Goal: Task Accomplishment & Management: Complete application form

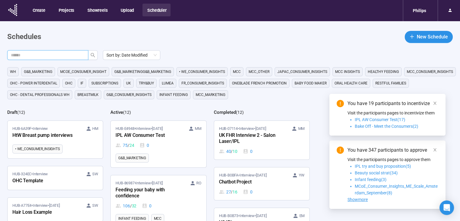
click at [71, 54] on input "text" at bounding box center [45, 55] width 69 height 7
type input "****"
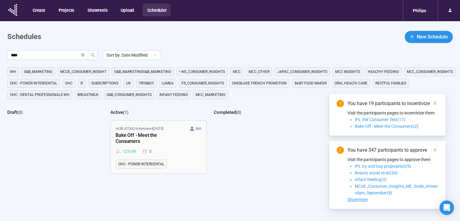
click at [178, 131] on div "Bake Off - Meet the Consumers" at bounding box center [148, 138] width 66 height 14
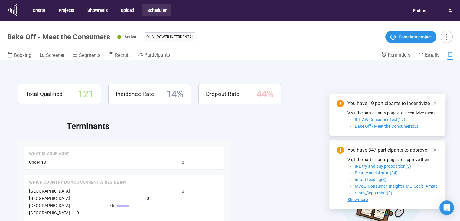
click at [145, 51] on header "Bake Off - Meet the Consumers Active OHC - Power Interdental Complete project B…" at bounding box center [230, 40] width 460 height 39
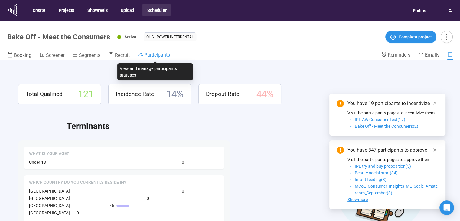
click at [149, 57] on span "Participants" at bounding box center [157, 55] width 26 height 6
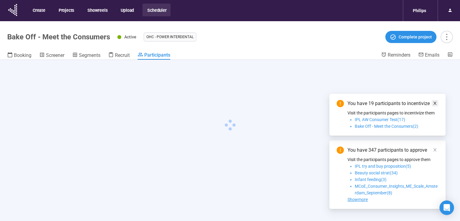
click at [433, 102] on icon "close" at bounding box center [434, 103] width 4 height 4
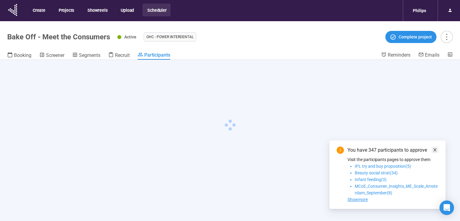
click at [435, 148] on icon "close" at bounding box center [434, 149] width 3 height 3
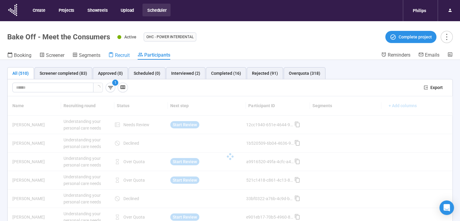
click at [122, 55] on span "Recruit" at bounding box center [122, 55] width 15 height 6
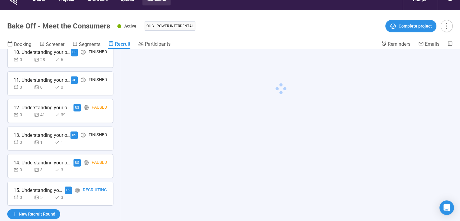
scroll to position [21, 0]
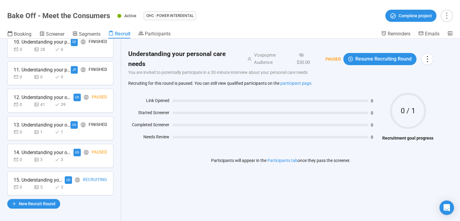
click at [93, 176] on div "Recruiting" at bounding box center [95, 180] width 24 height 8
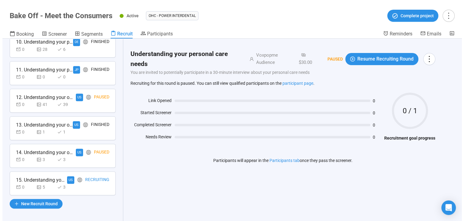
scroll to position [291, 0]
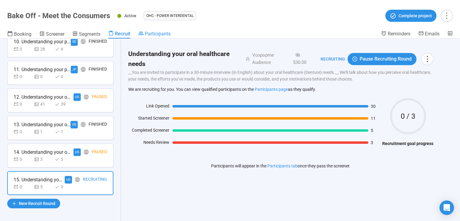
click at [163, 34] on span "Participants" at bounding box center [158, 34] width 26 height 6
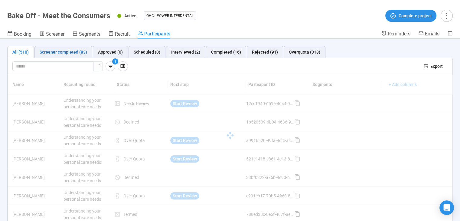
click at [84, 52] on div "Screener completed (83)" at bounding box center [63, 52] width 47 height 7
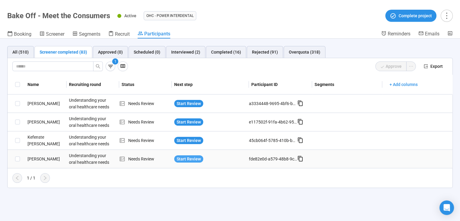
click at [178, 159] on span "Start Review" at bounding box center [188, 158] width 24 height 7
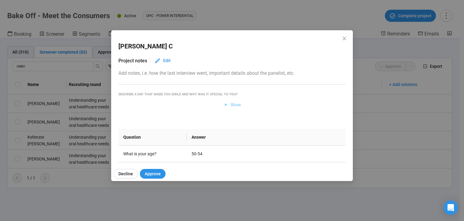
click at [231, 102] on span "Show" at bounding box center [236, 104] width 10 height 7
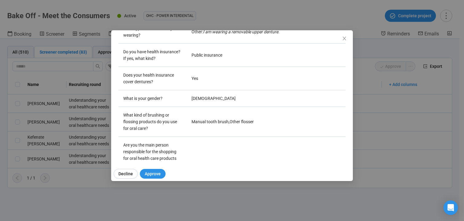
scroll to position [302, 0]
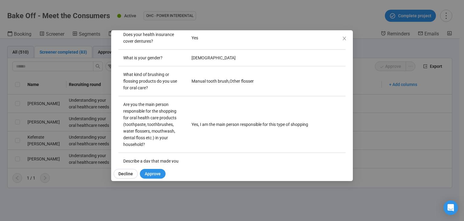
drag, startPoint x: 195, startPoint y: 89, endPoint x: 244, endPoint y: 91, distance: 49.0
drag, startPoint x: 299, startPoint y: 90, endPoint x: 172, endPoint y: 90, distance: 126.9
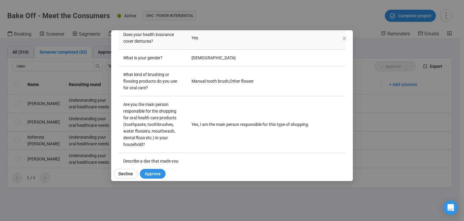
click at [236, 50] on td "Yes" at bounding box center [266, 37] width 159 height 23
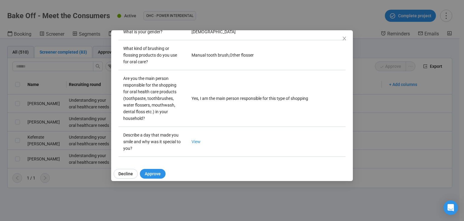
scroll to position [423, 0]
click at [346, 42] on span "Close" at bounding box center [344, 38] width 7 height 7
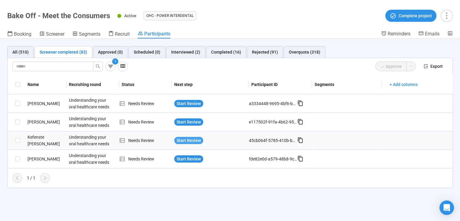
click at [192, 137] on span "Start Review" at bounding box center [188, 140] width 24 height 7
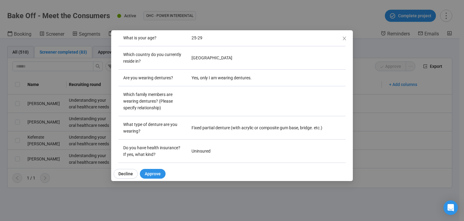
scroll to position [121, 0]
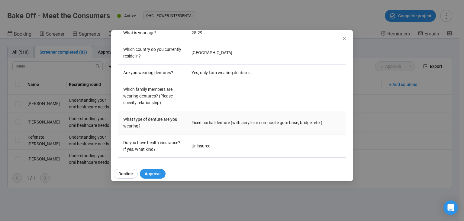
click at [225, 122] on td "Fixed partial denture (with acrylic or composite gum base, bridge. etc.)" at bounding box center [266, 122] width 159 height 23
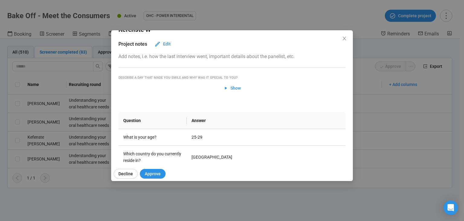
scroll to position [0, 0]
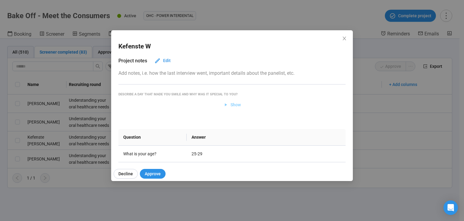
click at [231, 104] on span "Show" at bounding box center [236, 104] width 10 height 7
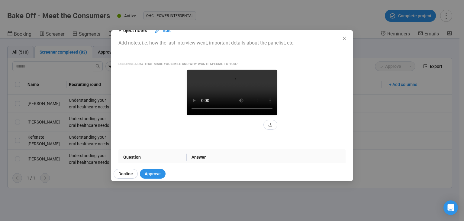
scroll to position [121, 0]
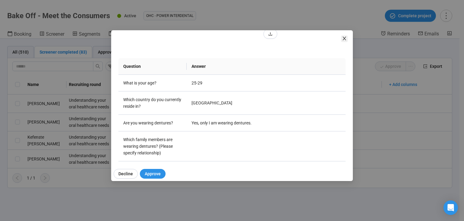
click at [344, 39] on icon "close" at bounding box center [344, 39] width 3 height 4
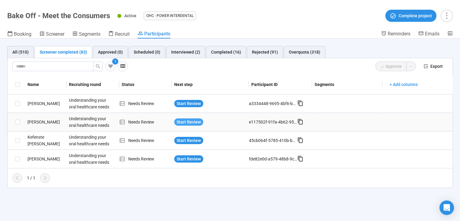
click at [193, 122] on span "Start Review" at bounding box center [188, 121] width 24 height 7
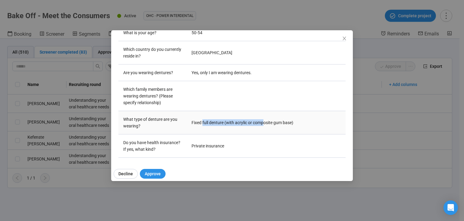
drag, startPoint x: 203, startPoint y: 121, endPoint x: 263, endPoint y: 115, distance: 60.4
click at [263, 115] on td "Fixed full denture (with acrylic or composite gum base)" at bounding box center [266, 122] width 159 height 23
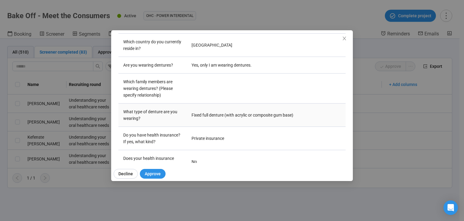
scroll to position [0, 0]
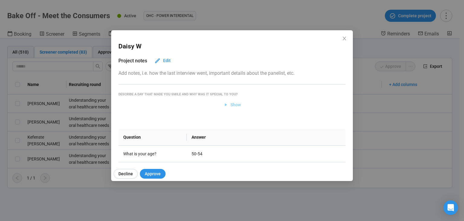
click at [233, 103] on span "Show" at bounding box center [236, 104] width 10 height 7
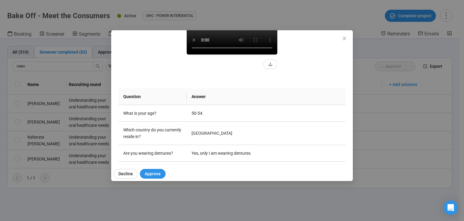
scroll to position [181, 0]
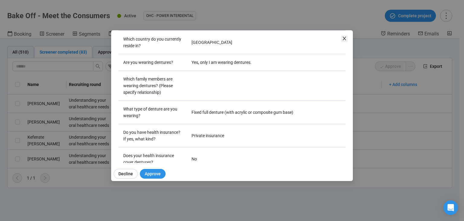
click at [342, 39] on icon "close" at bounding box center [344, 38] width 5 height 5
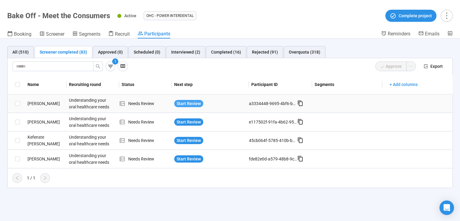
click at [193, 101] on span "Start Review" at bounding box center [188, 103] width 24 height 7
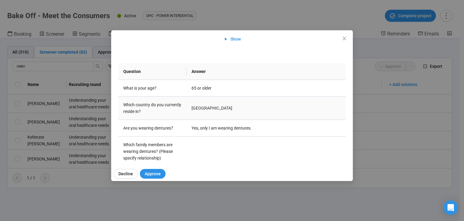
scroll to position [0, 0]
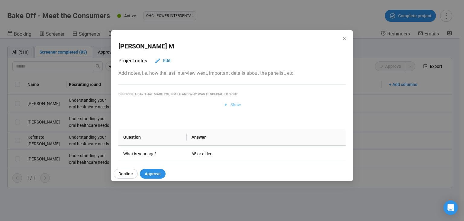
click at [227, 106] on span "Show" at bounding box center [232, 104] width 18 height 7
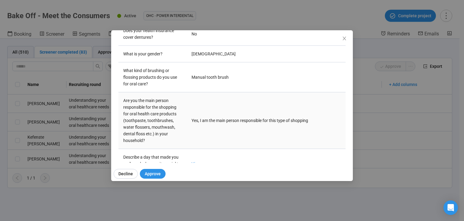
scroll to position [272, 0]
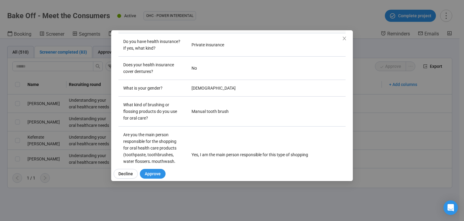
drag, startPoint x: 187, startPoint y: 121, endPoint x: 249, endPoint y: 118, distance: 61.7
click at [249, 33] on td "Implant overdenture" at bounding box center [266, 21] width 159 height 23
copy td "Implant overdenture"
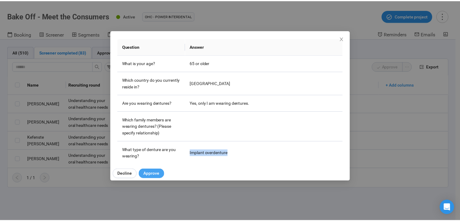
scroll to position [181, 0]
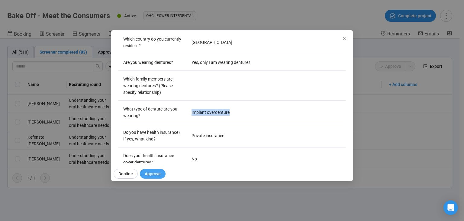
click at [149, 172] on span "Approve" at bounding box center [153, 173] width 16 height 7
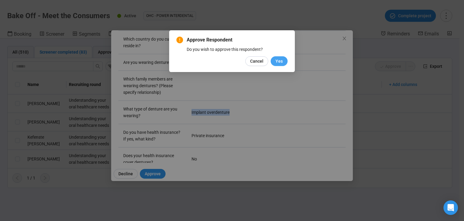
click at [282, 60] on span "Yes" at bounding box center [279, 61] width 7 height 7
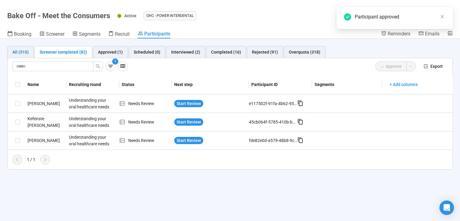
click at [23, 50] on div "All (510)" at bounding box center [20, 52] width 16 height 7
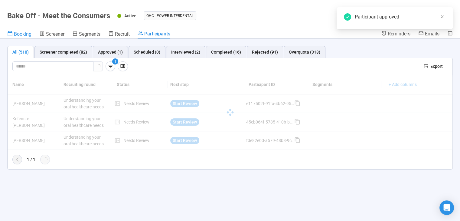
click at [24, 35] on span "Booking" at bounding box center [23, 34] width 18 height 6
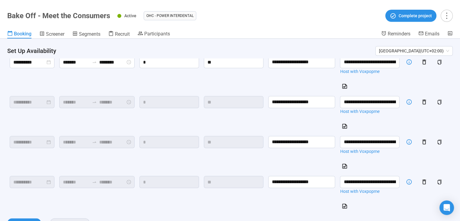
scroll to position [629, 0]
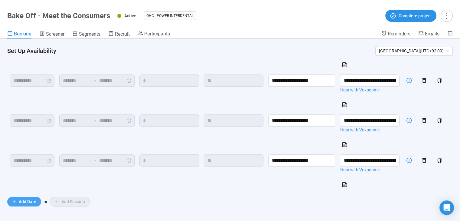
click at [28, 200] on span "Add Date" at bounding box center [28, 201] width 18 height 7
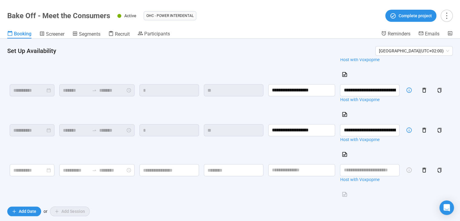
scroll to position [669, 0]
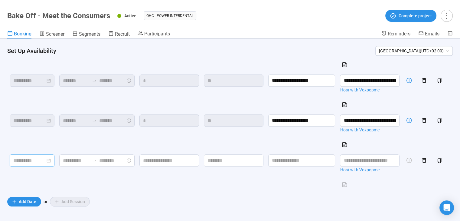
click at [20, 161] on input at bounding box center [29, 161] width 32 height 8
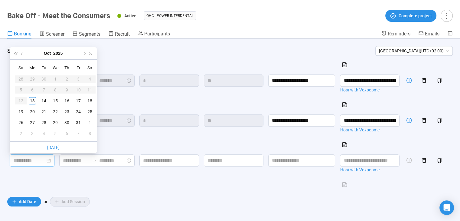
type input "**********"
click at [43, 101] on div "14" at bounding box center [43, 100] width 7 height 7
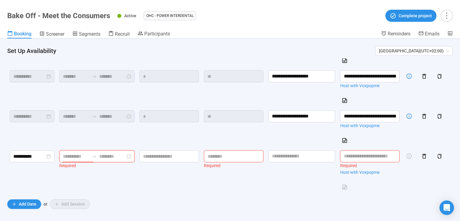
click at [78, 160] on input at bounding box center [76, 156] width 27 height 8
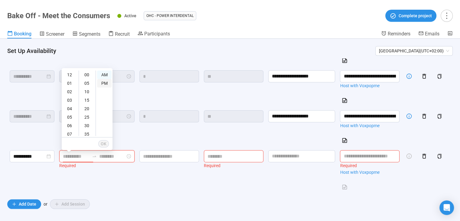
click at [110, 82] on div "PM" at bounding box center [104, 83] width 15 height 8
click at [67, 81] on div "01" at bounding box center [70, 83] width 15 height 8
type input "*******"
click at [104, 143] on span "OK" at bounding box center [104, 143] width 6 height 7
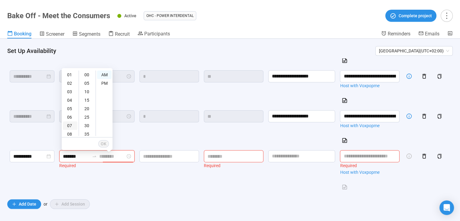
scroll to position [36, 0]
click at [69, 112] on div "09" at bounding box center [70, 114] width 15 height 8
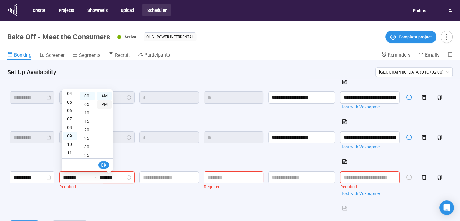
click at [107, 104] on div "PM" at bounding box center [104, 104] width 15 height 8
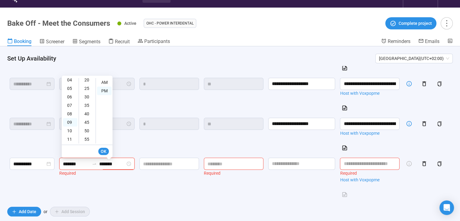
scroll to position [21, 0]
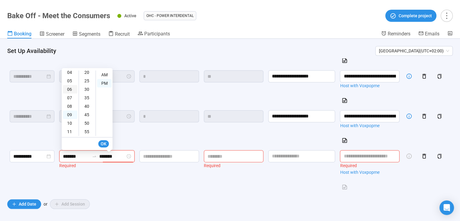
click at [67, 89] on div "06" at bounding box center [70, 89] width 15 height 8
click at [66, 110] on div "05" at bounding box center [70, 111] width 15 height 8
click at [68, 88] on div "06" at bounding box center [70, 89] width 15 height 8
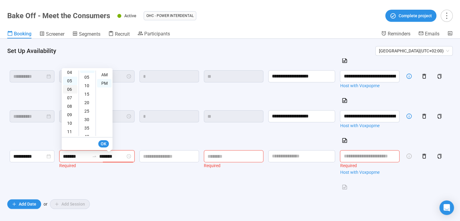
type input "*******"
click at [100, 143] on button "OK" at bounding box center [103, 143] width 11 height 7
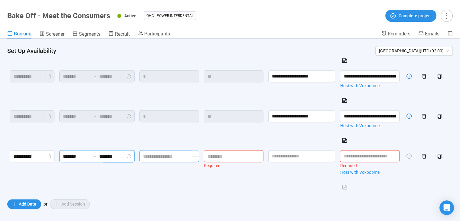
click at [179, 158] on input at bounding box center [169, 155] width 59 height 11
click at [437, 118] on icon "copy" at bounding box center [439, 116] width 5 height 5
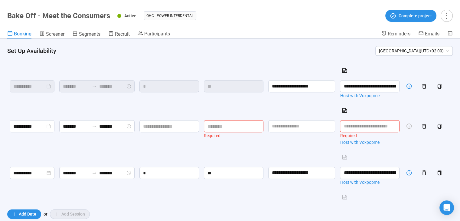
scroll to position [699, 0]
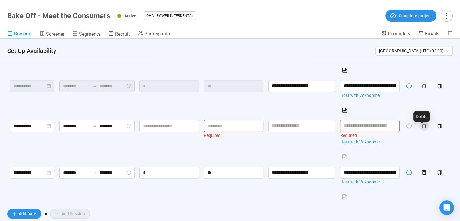
click at [422, 128] on icon "button" at bounding box center [424, 125] width 4 height 5
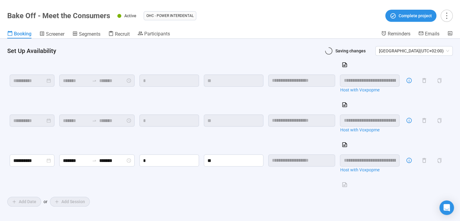
scroll to position [669, 0]
click at [40, 162] on input "**********" at bounding box center [29, 161] width 32 height 8
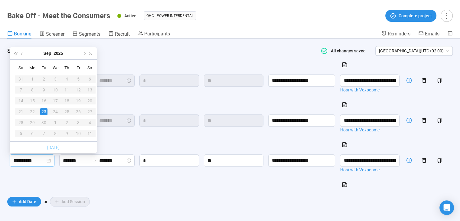
click at [57, 147] on link "[DATE]" at bounding box center [53, 147] width 12 height 5
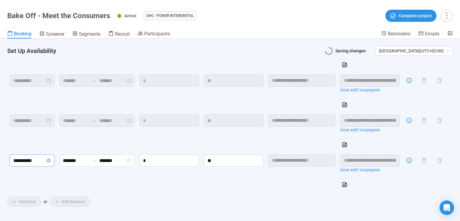
click at [39, 158] on input "**********" at bounding box center [29, 161] width 32 height 8
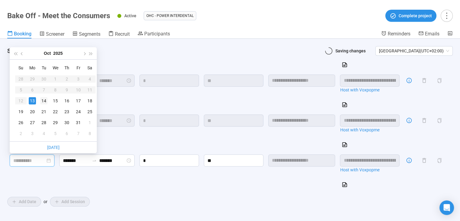
click at [44, 102] on div "14" at bounding box center [43, 100] width 7 height 7
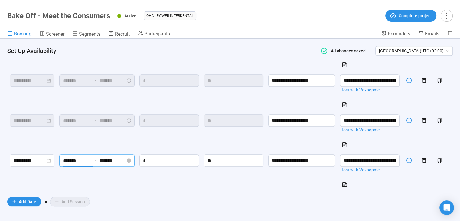
click at [77, 160] on input "*******" at bounding box center [76, 161] width 27 height 8
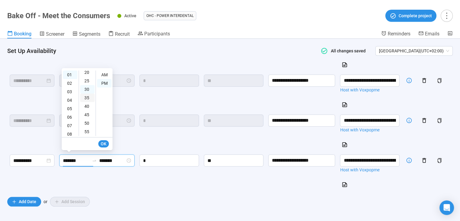
type input "**********"
click at [86, 73] on div "00" at bounding box center [87, 74] width 15 height 8
type input "*******"
click at [104, 144] on span "OK" at bounding box center [104, 143] width 6 height 7
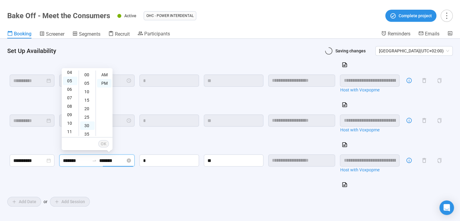
scroll to position [36, 0]
click at [161, 160] on input "*" at bounding box center [169, 159] width 59 height 11
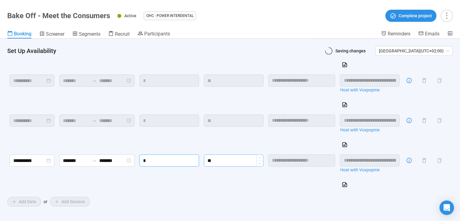
click at [251, 156] on input "**" at bounding box center [233, 159] width 59 height 11
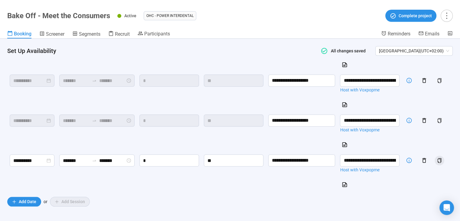
click at [437, 158] on icon "copy" at bounding box center [439, 160] width 5 height 5
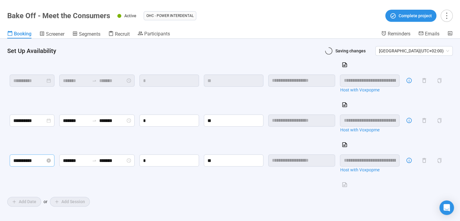
scroll to position [709, 0]
click at [28, 158] on input "**********" at bounding box center [29, 161] width 32 height 8
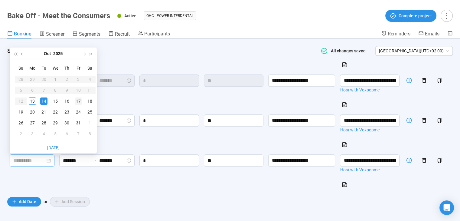
type input "**********"
click at [78, 101] on div "17" at bounding box center [78, 100] width 7 height 7
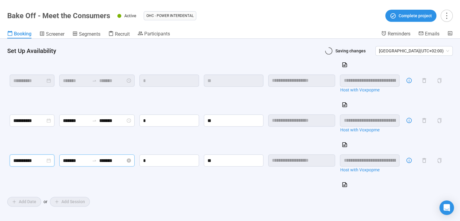
click at [73, 161] on input "*******" at bounding box center [76, 161] width 27 height 8
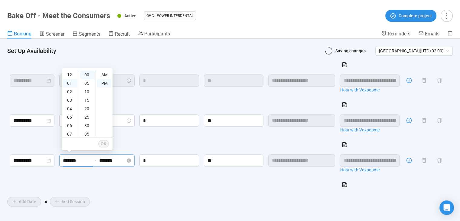
scroll to position [8, 0]
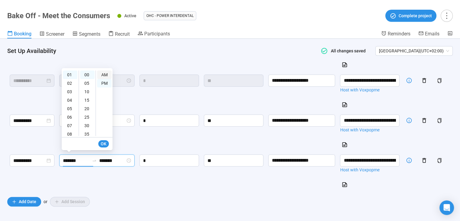
click at [107, 76] on div "AM" at bounding box center [104, 74] width 15 height 8
click at [106, 75] on div "AM" at bounding box center [104, 74] width 15 height 8
click at [70, 114] on div "09" at bounding box center [70, 114] width 15 height 8
type input "*******"
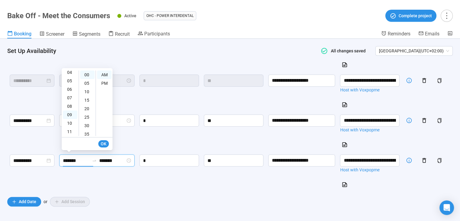
click at [98, 144] on ul "OK" at bounding box center [87, 143] width 51 height 13
click at [102, 143] on span "OK" at bounding box center [104, 143] width 6 height 7
click at [68, 89] on div "06" at bounding box center [70, 89] width 15 height 8
type input "*******"
click at [104, 143] on span "OK" at bounding box center [104, 143] width 6 height 7
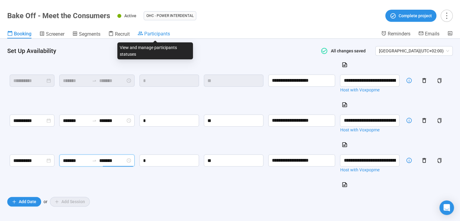
click at [162, 31] on span "Participants" at bounding box center [157, 34] width 26 height 6
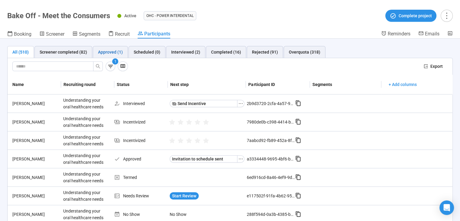
click at [121, 51] on div "Approved (1)" at bounding box center [110, 52] width 25 height 7
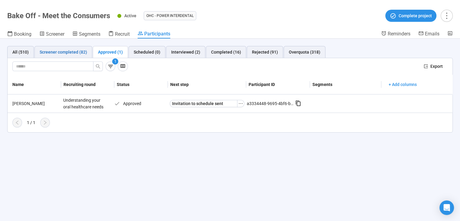
click at [74, 52] on div "Screener completed (82)" at bounding box center [63, 52] width 47 height 7
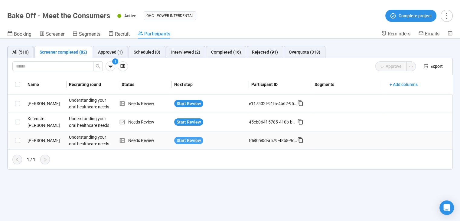
click at [196, 140] on span "Start Review" at bounding box center [188, 140] width 24 height 7
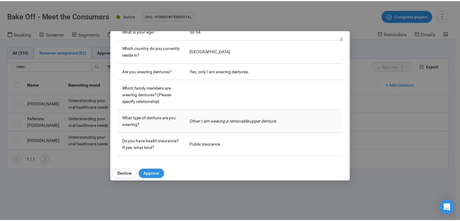
scroll to position [151, 0]
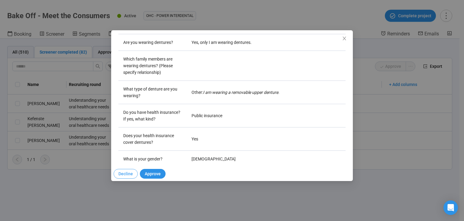
click at [120, 172] on span "Decline" at bounding box center [125, 173] width 15 height 7
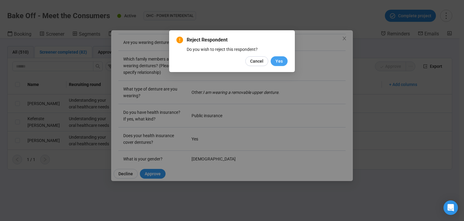
click at [279, 63] on span "Yes" at bounding box center [279, 61] width 7 height 7
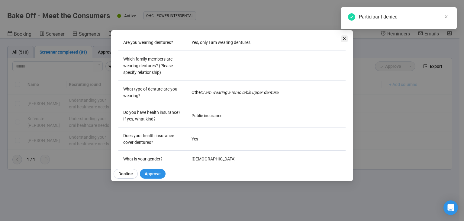
click at [344, 37] on icon "close" at bounding box center [344, 38] width 5 height 5
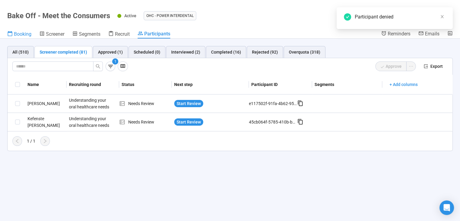
click at [24, 34] on span "Booking" at bounding box center [23, 34] width 18 height 6
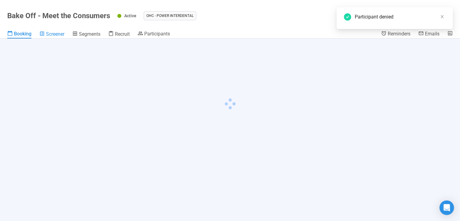
click at [50, 35] on span "Screener" at bounding box center [55, 34] width 18 height 6
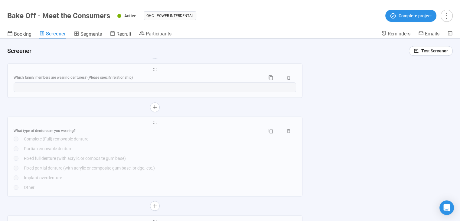
scroll to position [604, 0]
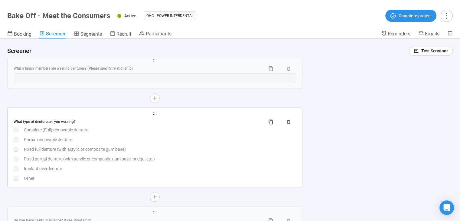
click at [119, 150] on div "Fixed full denture (with acrylic or composite gum base)" at bounding box center [160, 149] width 272 height 7
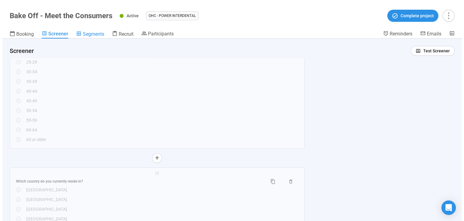
scroll to position [0, 0]
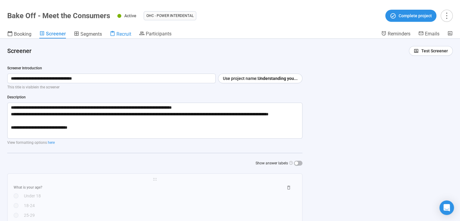
click at [124, 36] on span "Recruit" at bounding box center [123, 34] width 15 height 6
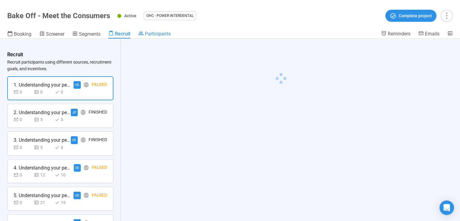
click at [148, 34] on span "Participants" at bounding box center [158, 34] width 26 height 6
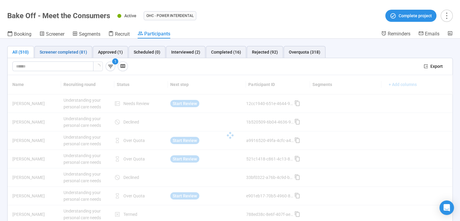
click at [66, 49] on div "Screener completed (81)" at bounding box center [63, 52] width 47 height 7
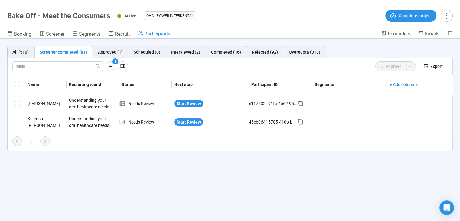
click at [76, 52] on div "Screener completed (81)" at bounding box center [63, 52] width 47 height 7
click at [185, 103] on span "Start Review" at bounding box center [188, 103] width 24 height 7
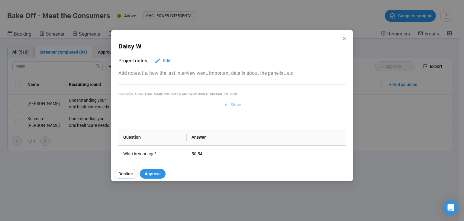
click at [225, 105] on icon "button" at bounding box center [225, 104] width 5 height 5
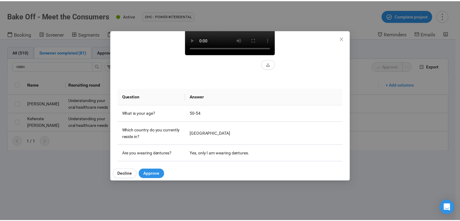
scroll to position [121, 0]
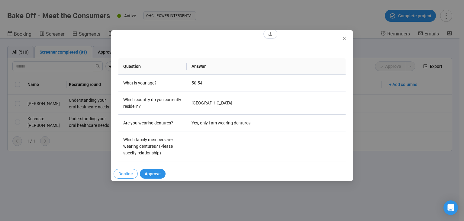
click at [121, 171] on span "Decline" at bounding box center [125, 173] width 15 height 7
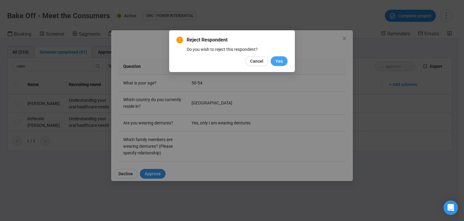
click at [278, 62] on span "Yes" at bounding box center [279, 61] width 7 height 7
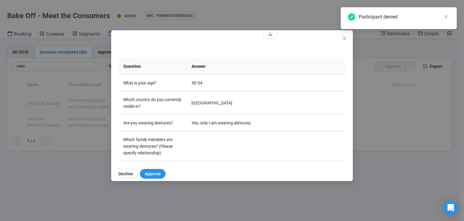
click at [167, 14] on div "[PERSON_NAME] W Project notes Edit Add notes, i.e. how the last interview went,…" at bounding box center [232, 110] width 464 height 221
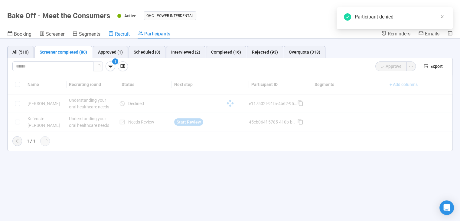
click at [124, 35] on span "Recruit" at bounding box center [122, 34] width 15 height 6
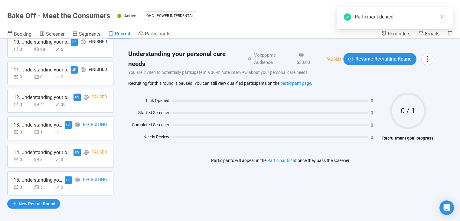
click at [76, 186] on div "0 5 3" at bounding box center [60, 186] width 93 height 7
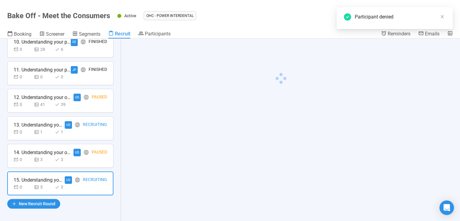
scroll to position [291, 0]
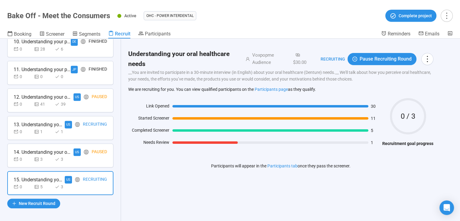
click at [241, 136] on div "Link Opened 30 Started Screener 11 Completed Screener 5 Needs Review 1" at bounding box center [253, 124] width 251 height 45
